Goal: Transaction & Acquisition: Purchase product/service

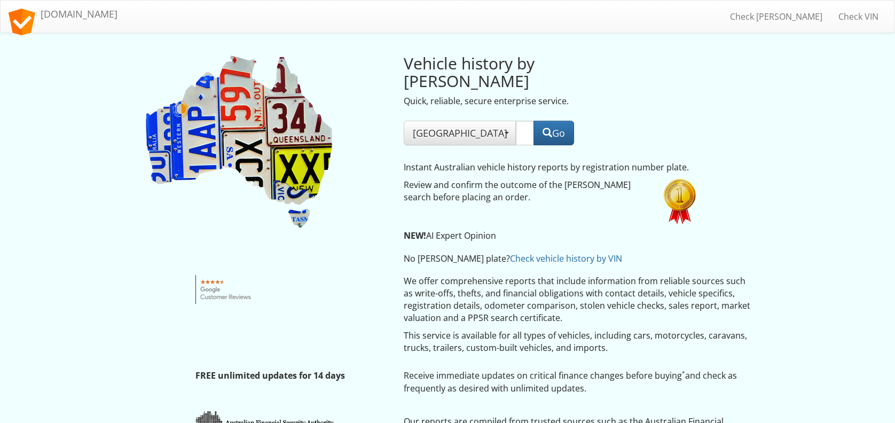
click at [516, 126] on input "text" at bounding box center [525, 133] width 18 height 25
click at [516, 121] on input "text" at bounding box center [525, 133] width 18 height 25
type input "AM98PP"
click at [548, 121] on button "Go" at bounding box center [553, 133] width 41 height 25
click at [544, 121] on button "Go" at bounding box center [553, 133] width 41 height 25
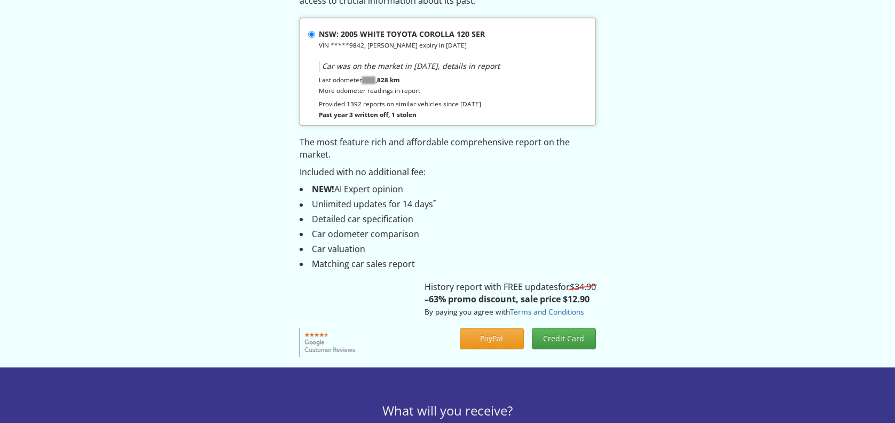
scroll to position [142, 0]
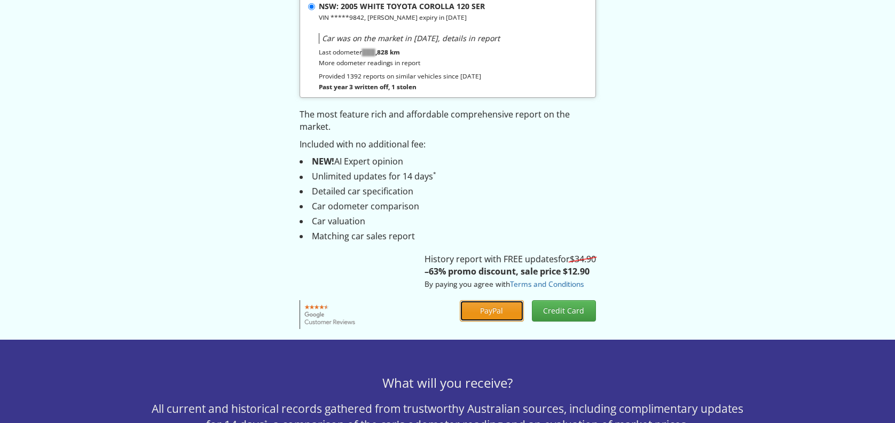
click at [497, 313] on button "PayPal" at bounding box center [492, 310] width 64 height 21
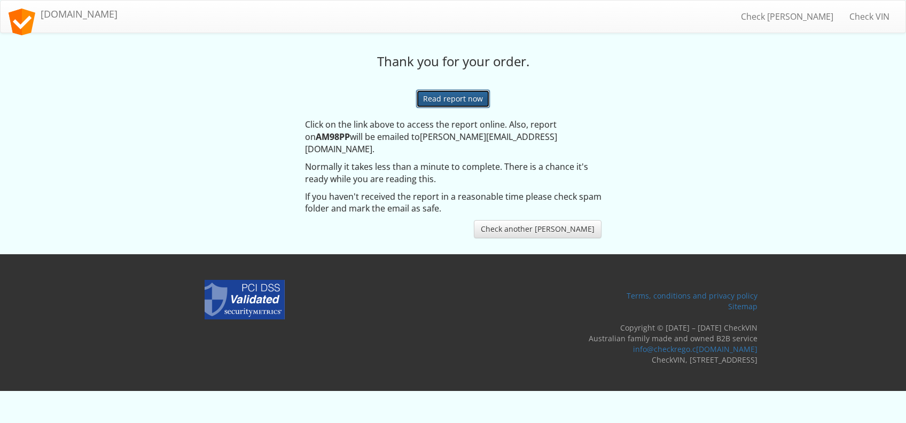
click at [465, 101] on link "Read report now" at bounding box center [453, 99] width 74 height 18
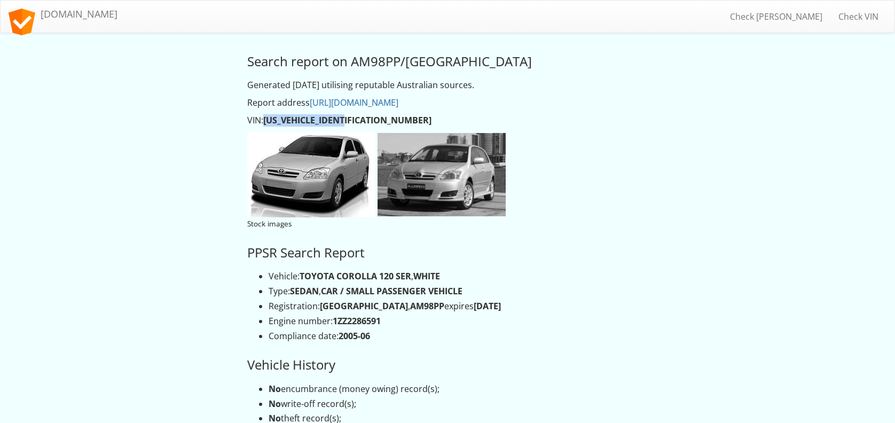
drag, startPoint x: 265, startPoint y: 122, endPoint x: 361, endPoint y: 122, distance: 96.1
click at [361, 122] on p "VIN: JTDKR23E400209842" at bounding box center [447, 120] width 400 height 12
drag, startPoint x: 361, startPoint y: 122, endPoint x: 334, endPoint y: 122, distance: 26.7
copy strong "JTDKR23E400209842"
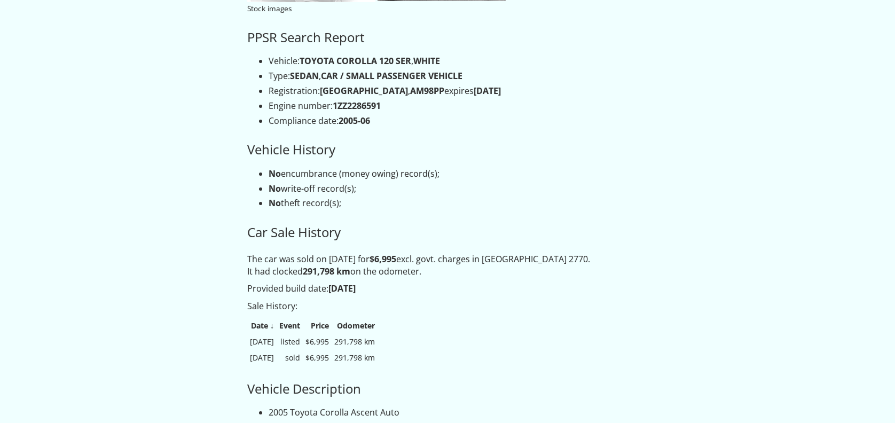
scroll to position [356, 0]
